Goal: Information Seeking & Learning: Learn about a topic

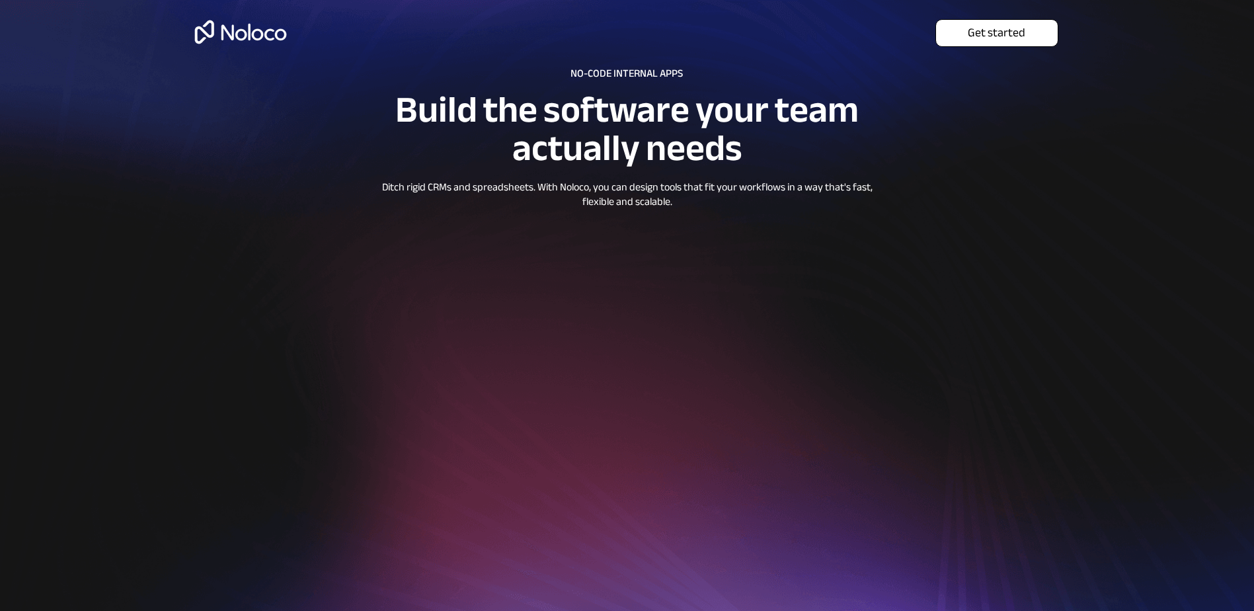
click at [993, 38] on span "Get started" at bounding box center [997, 33] width 122 height 15
click at [254, 33] on img at bounding box center [241, 32] width 102 height 43
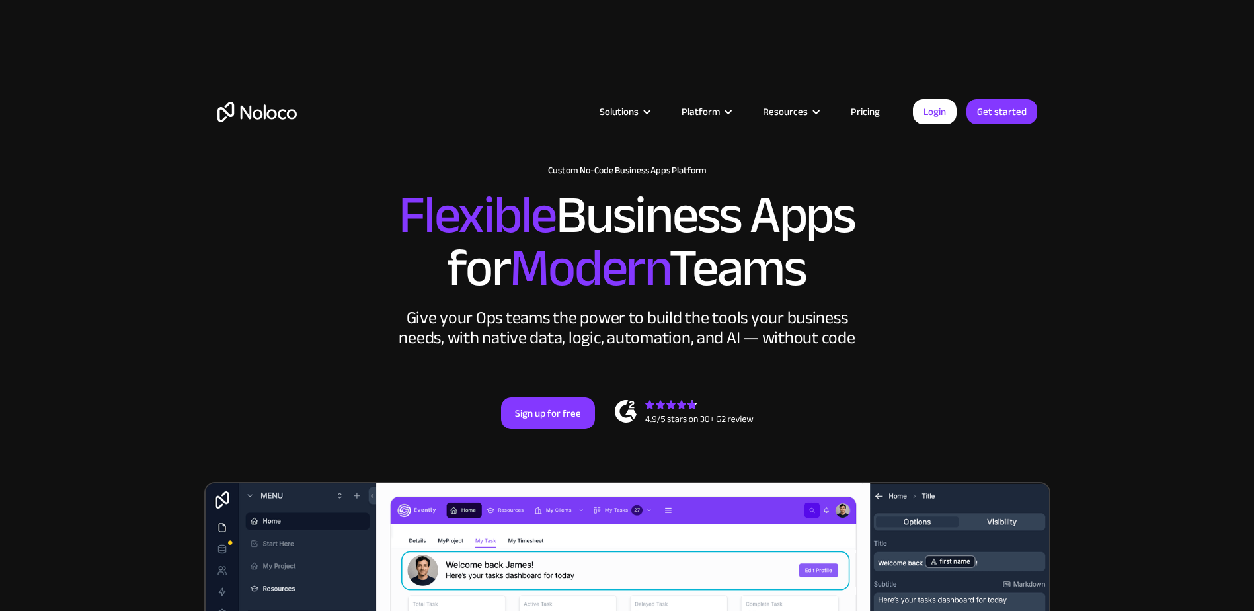
click at [863, 113] on link "Pricing" at bounding box center [865, 111] width 62 height 17
